Goal: Find specific page/section: Find specific page/section

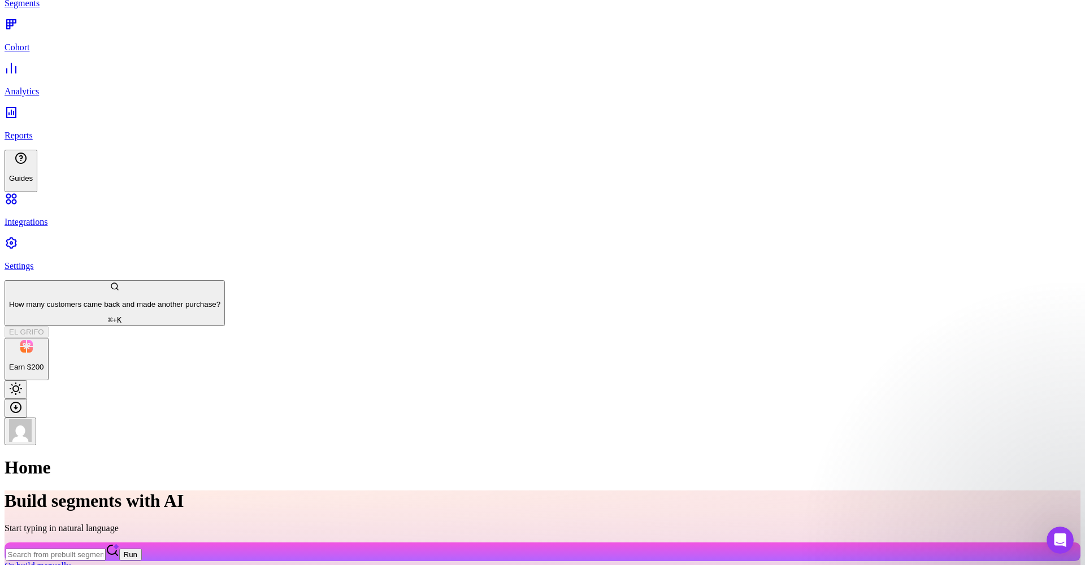
scroll to position [96, 0]
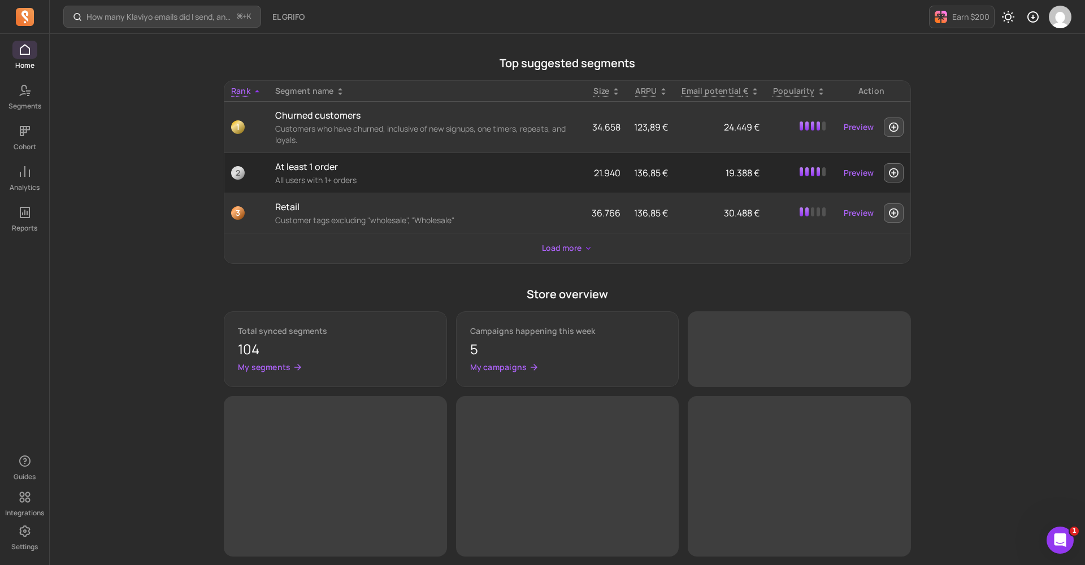
scroll to position [354, 0]
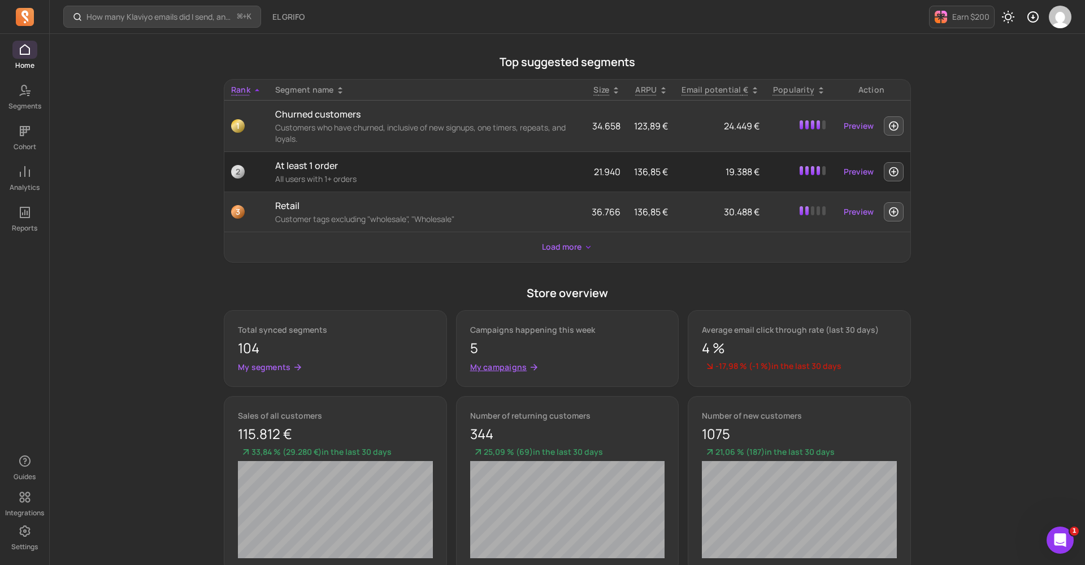
click at [502, 368] on p "My campaigns" at bounding box center [498, 367] width 57 height 11
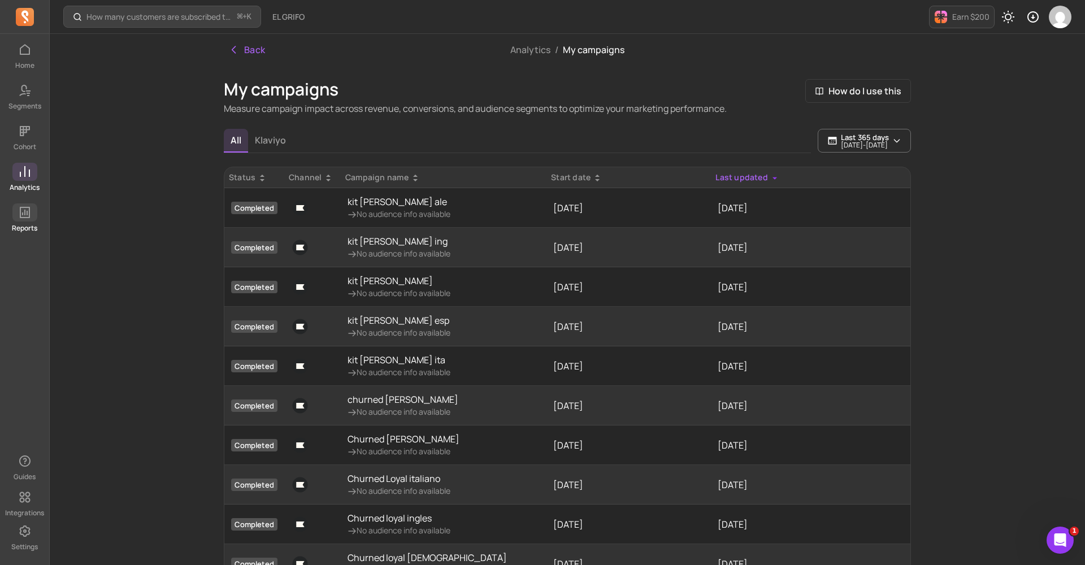
click at [25, 211] on icon at bounding box center [25, 213] width 14 height 14
